Goal: Information Seeking & Learning: Learn about a topic

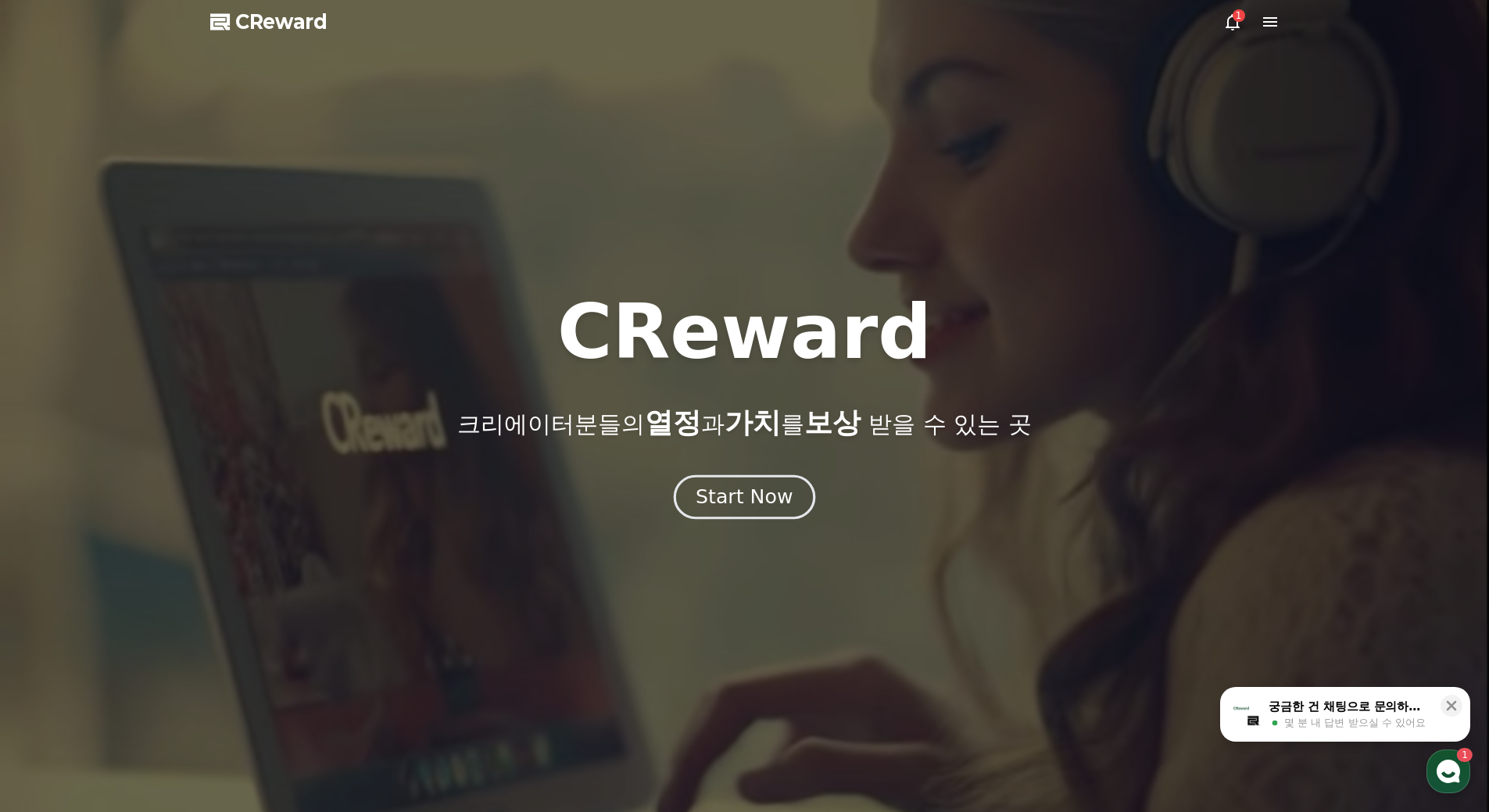
click at [705, 493] on div "Start Now" at bounding box center [744, 497] width 97 height 27
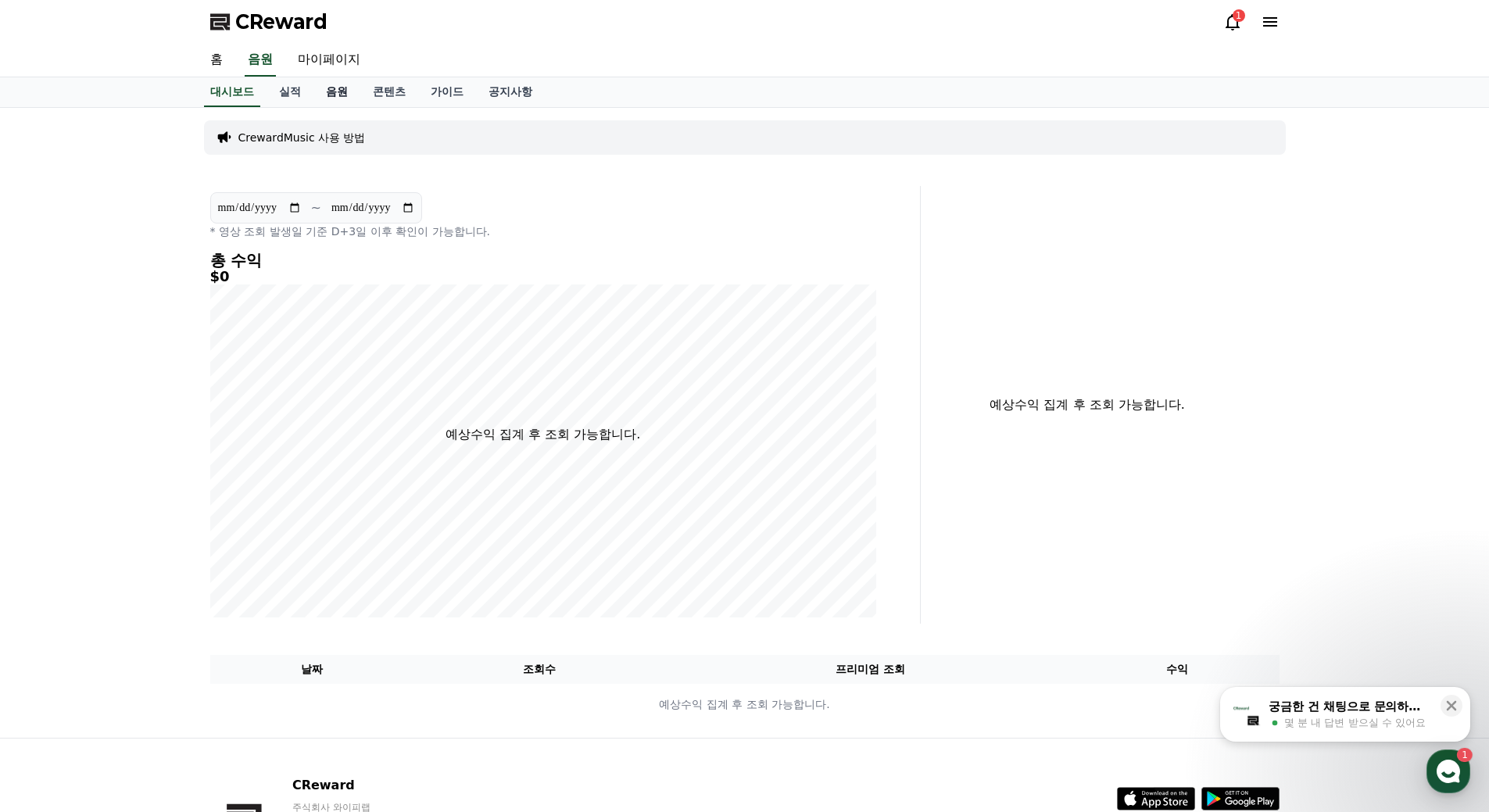
click at [327, 94] on link "음원" at bounding box center [337, 92] width 47 height 30
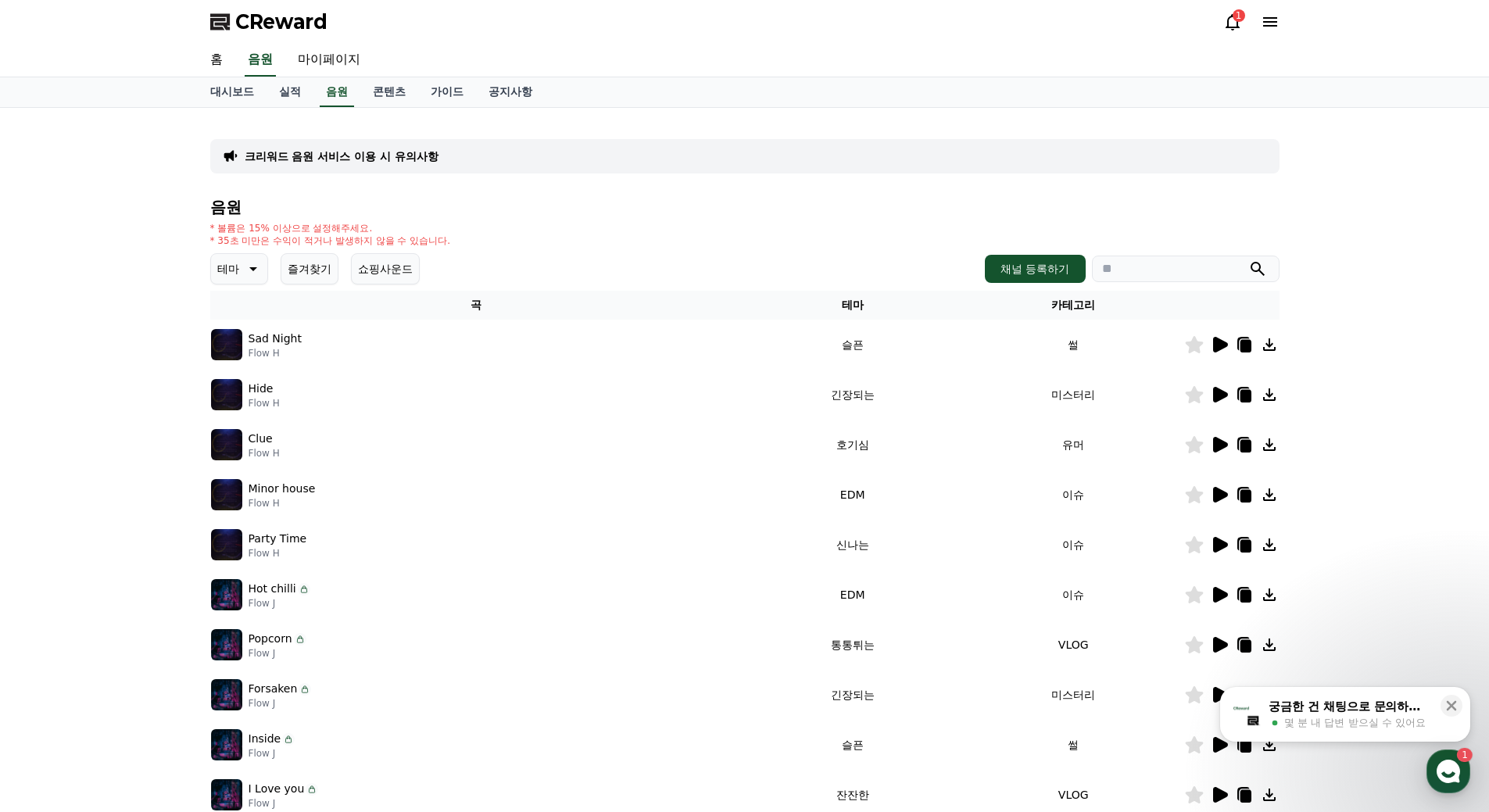
click at [1215, 437] on icon at bounding box center [1220, 445] width 14 height 15
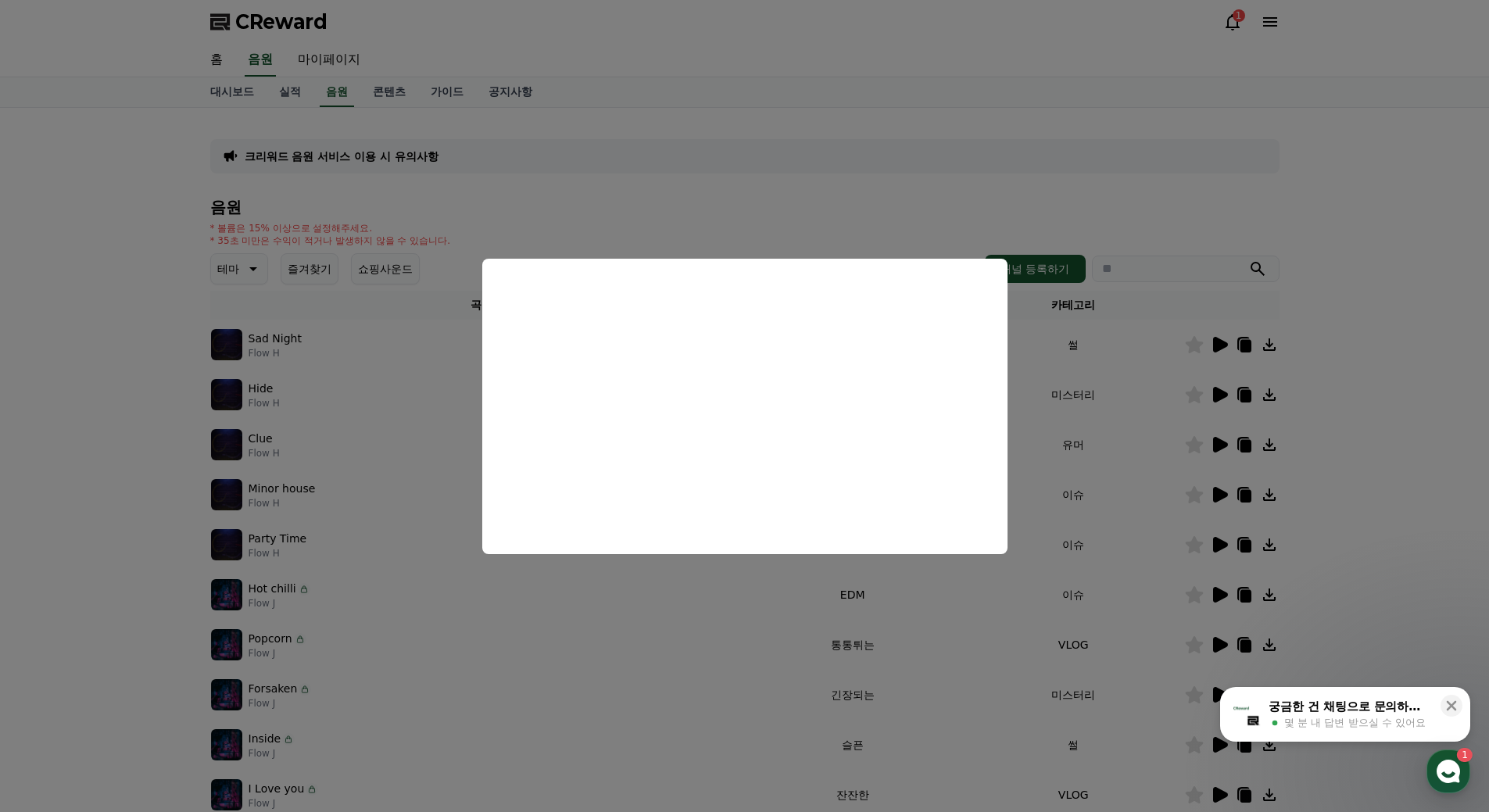
click at [1382, 404] on button "close modal" at bounding box center [744, 406] width 1489 height 812
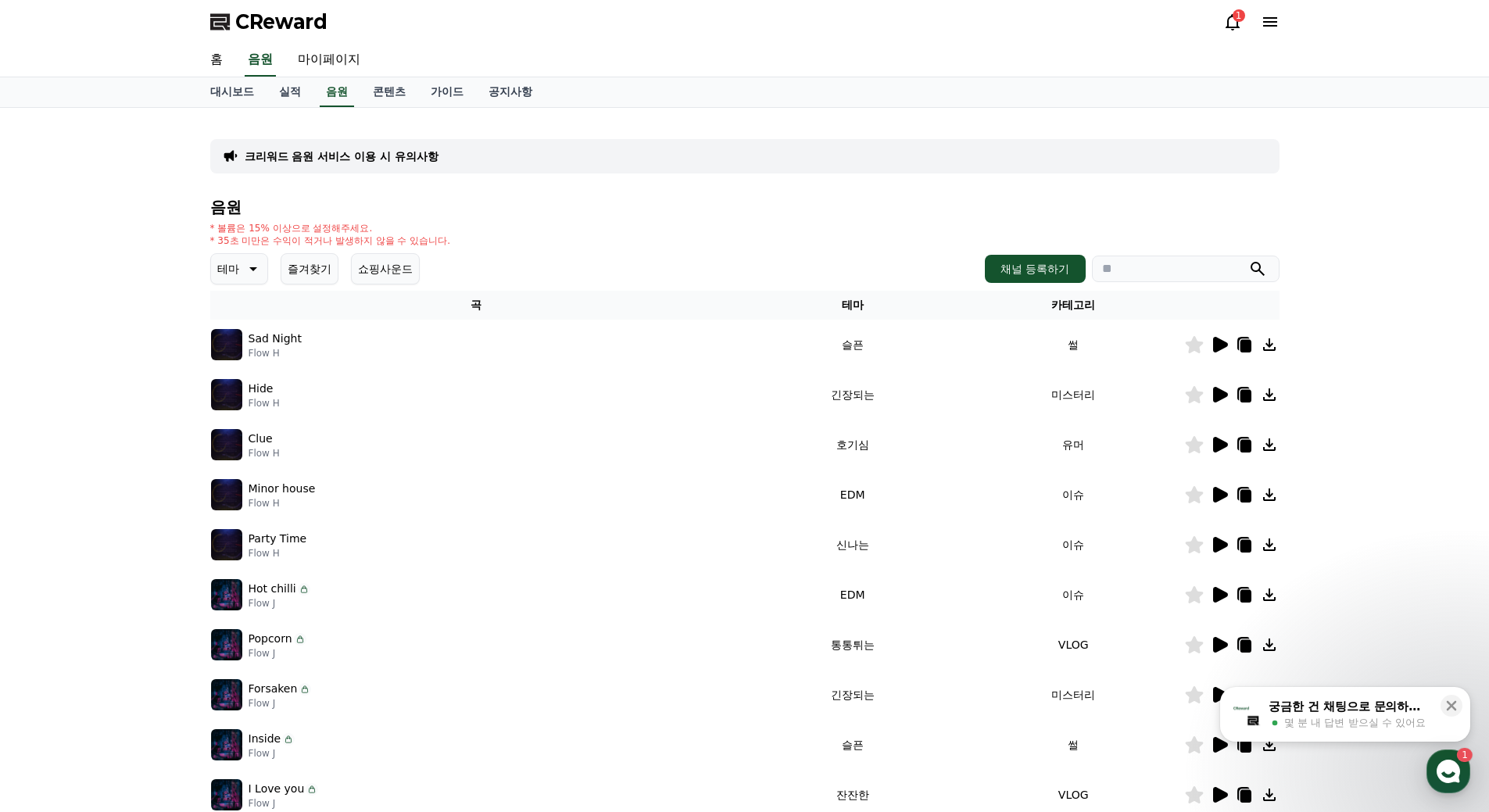
click at [1210, 544] on icon at bounding box center [1219, 545] width 18 height 18
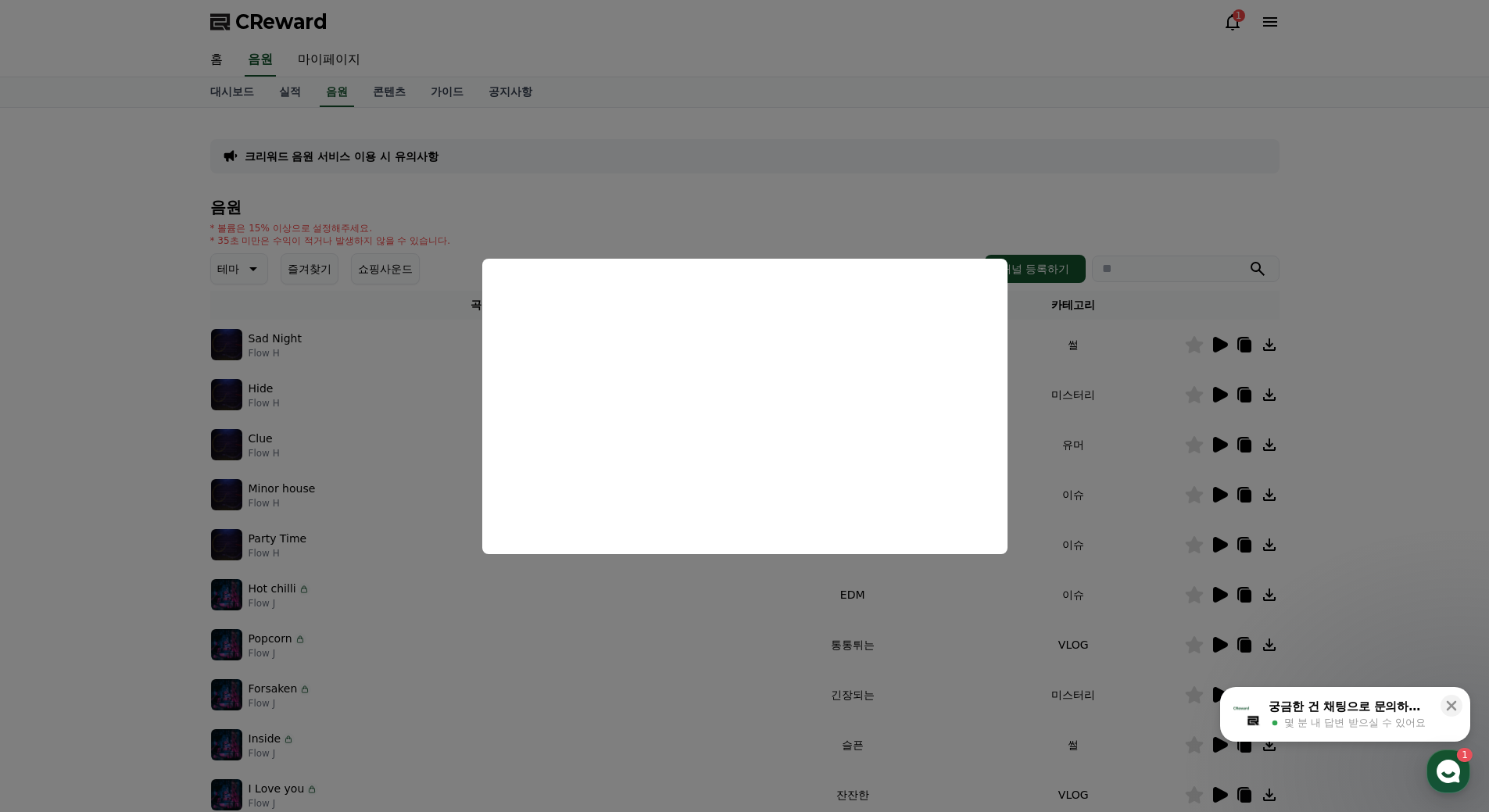
click at [975, 641] on button "close modal" at bounding box center [744, 406] width 1489 height 812
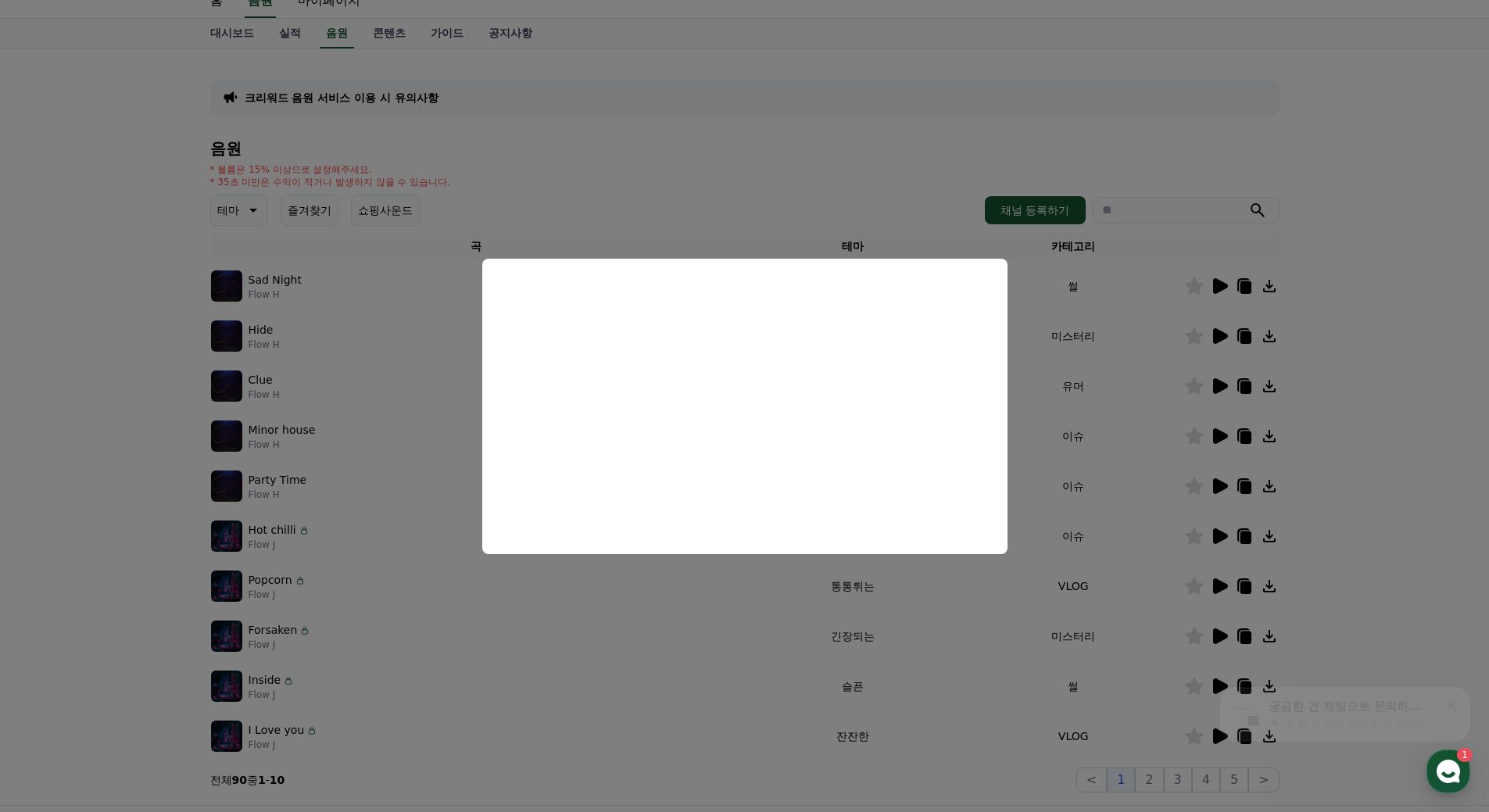
scroll to position [246, 0]
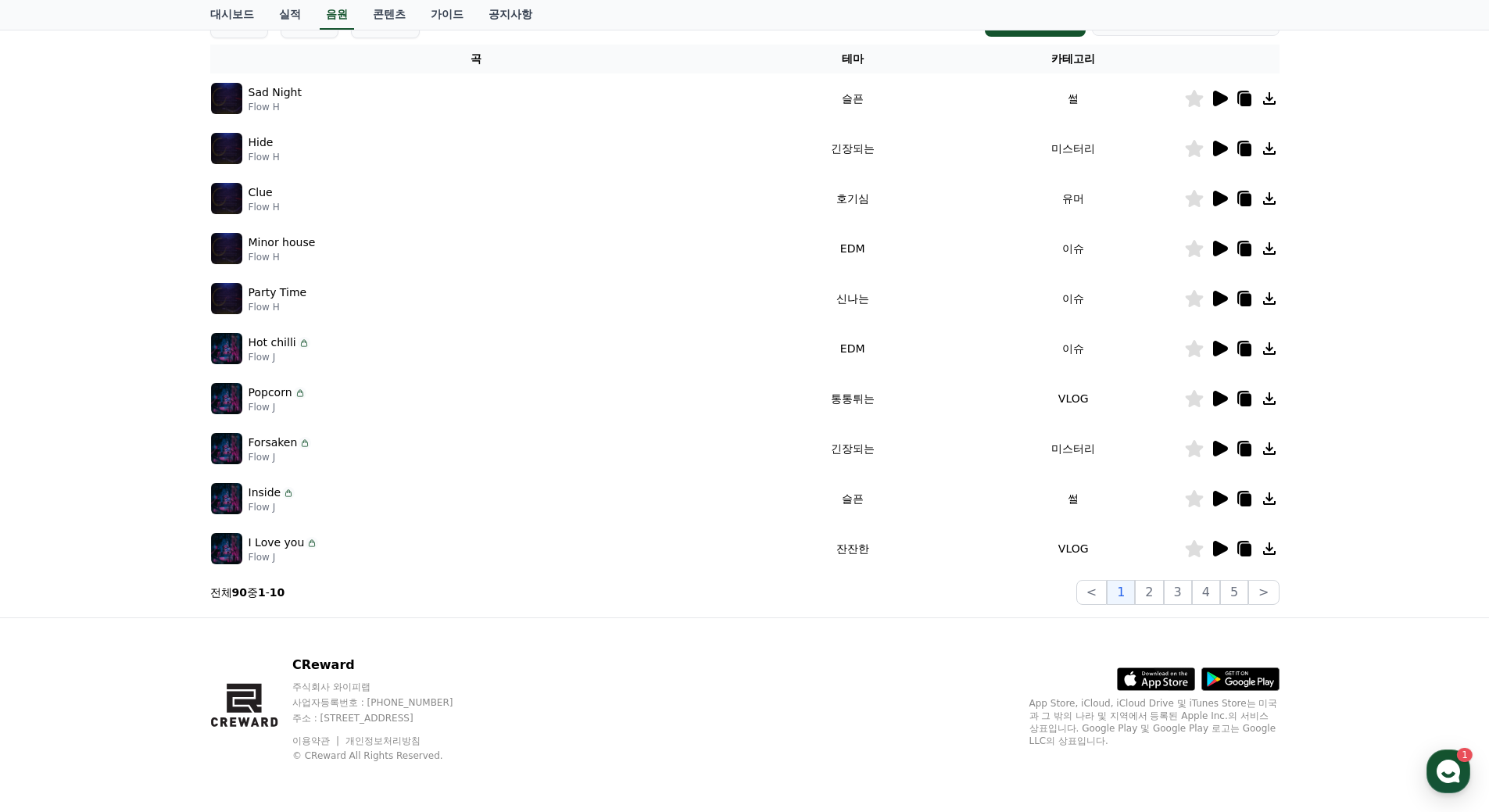
click at [1218, 402] on icon at bounding box center [1220, 399] width 14 height 15
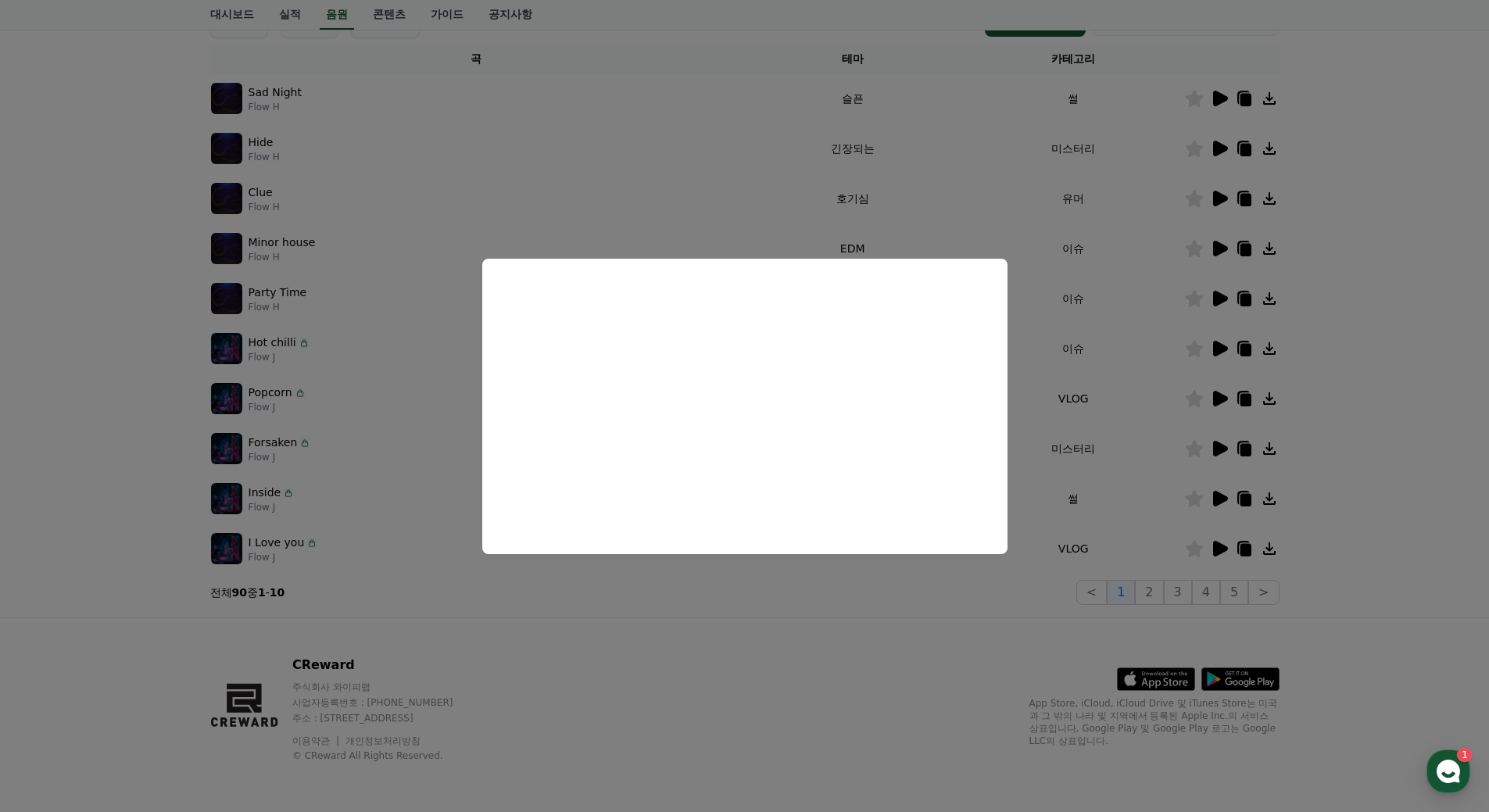
click at [987, 600] on button "close modal" at bounding box center [744, 406] width 1489 height 812
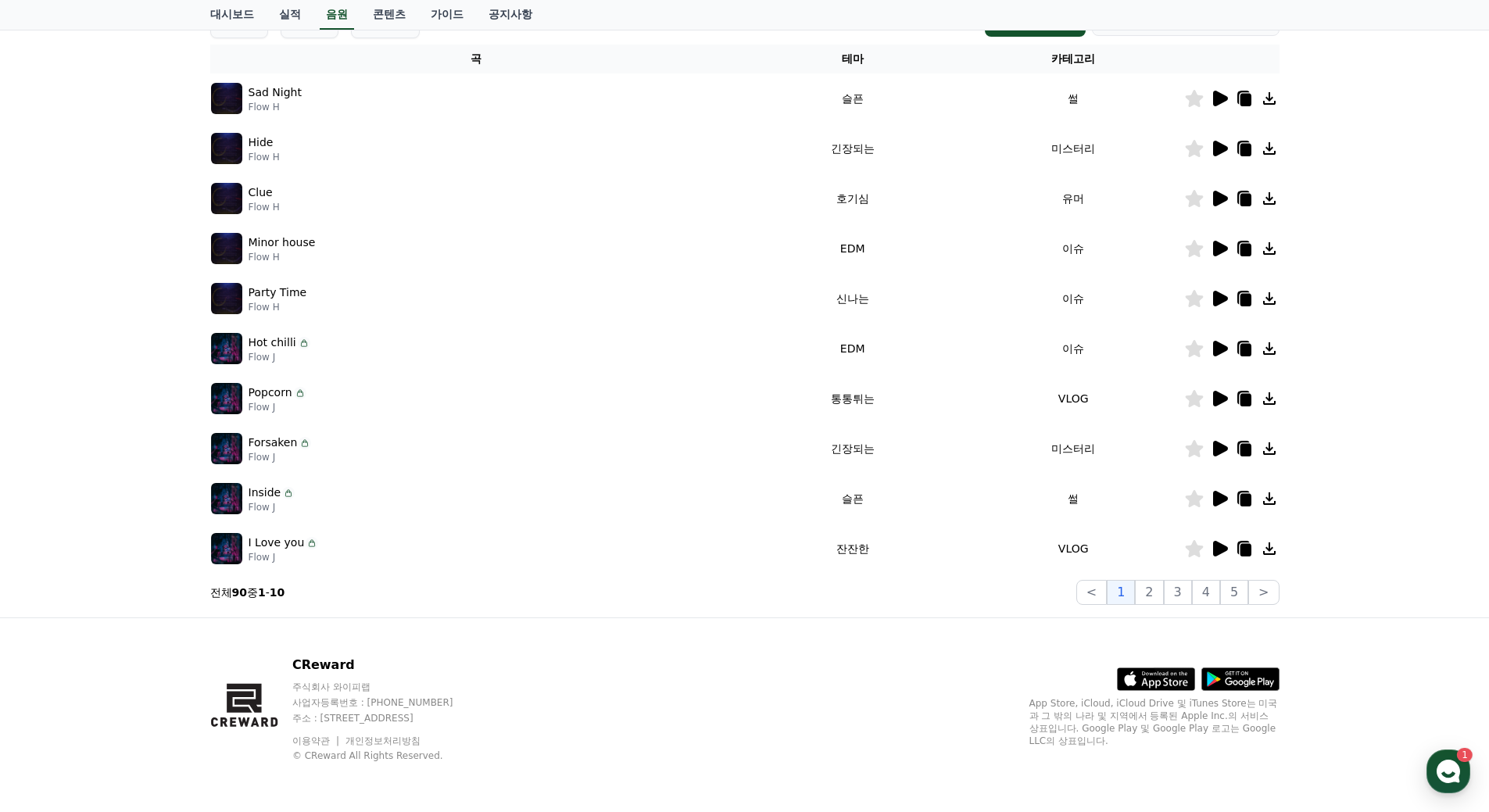
click at [1215, 397] on icon at bounding box center [1220, 399] width 14 height 15
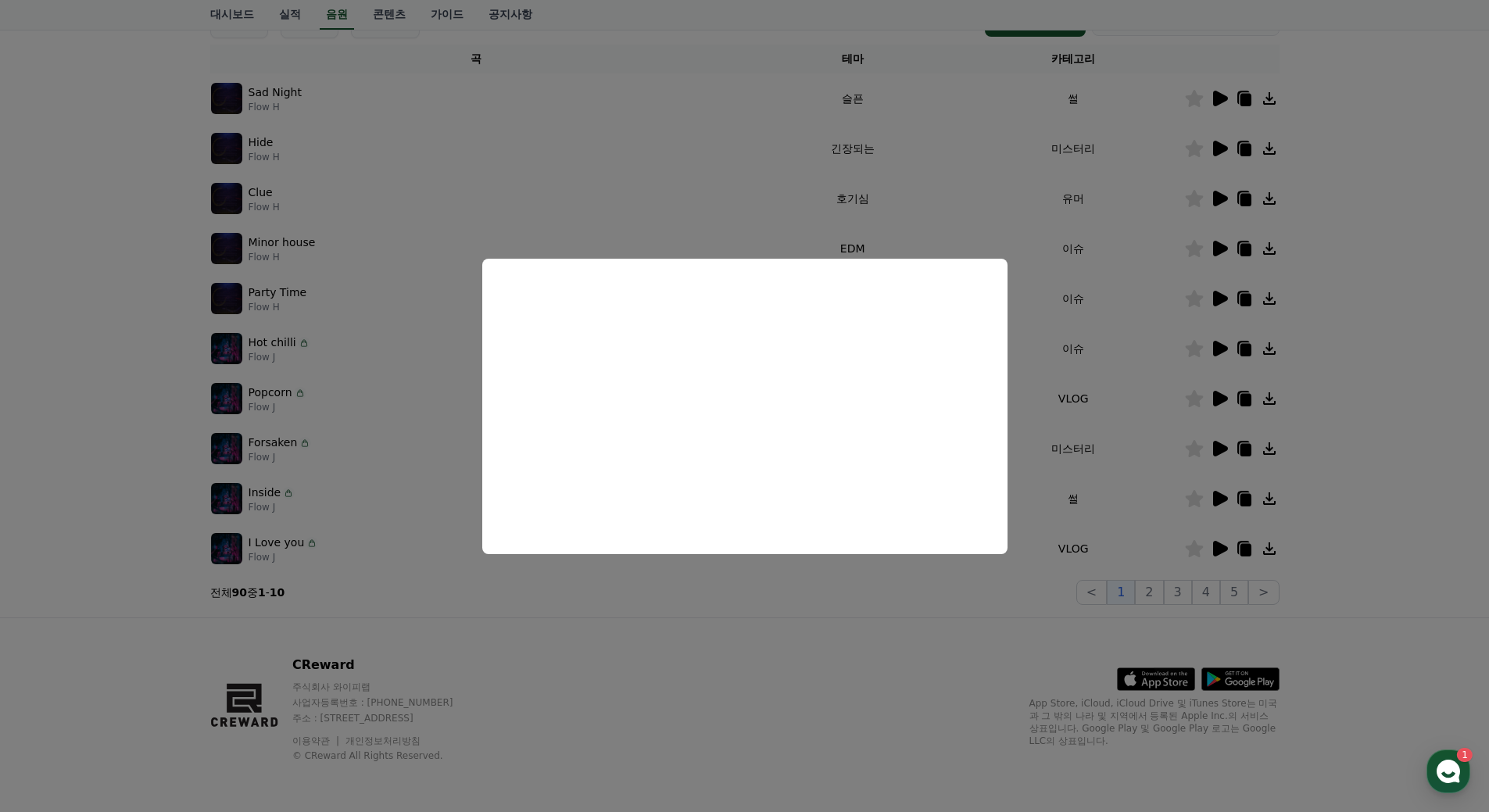
click at [1003, 585] on button "close modal" at bounding box center [744, 406] width 1489 height 812
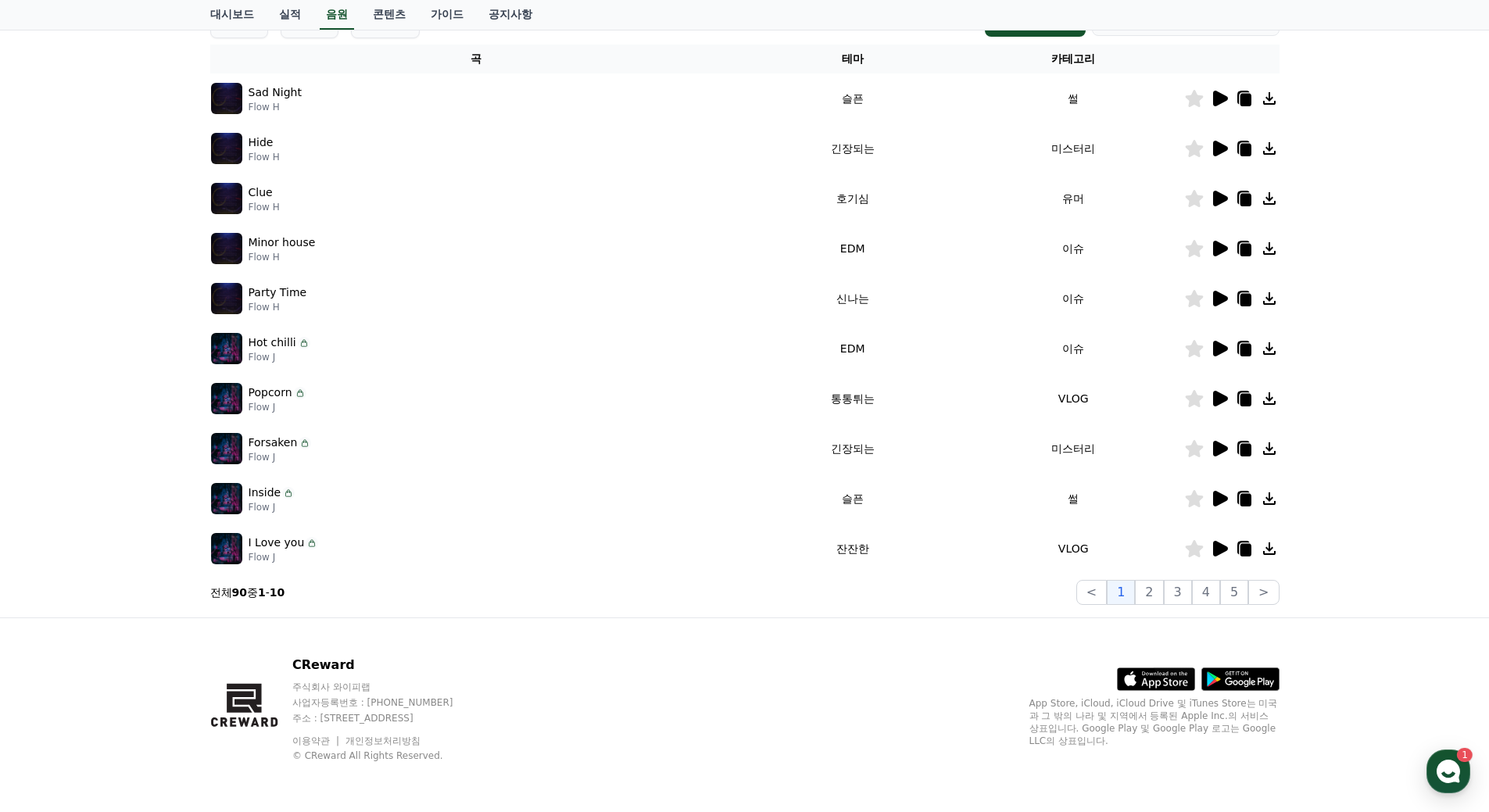
click at [1267, 401] on icon at bounding box center [1269, 398] width 18 height 18
click at [1242, 400] on icon at bounding box center [1245, 400] width 11 height 13
